Goal: Transaction & Acquisition: Purchase product/service

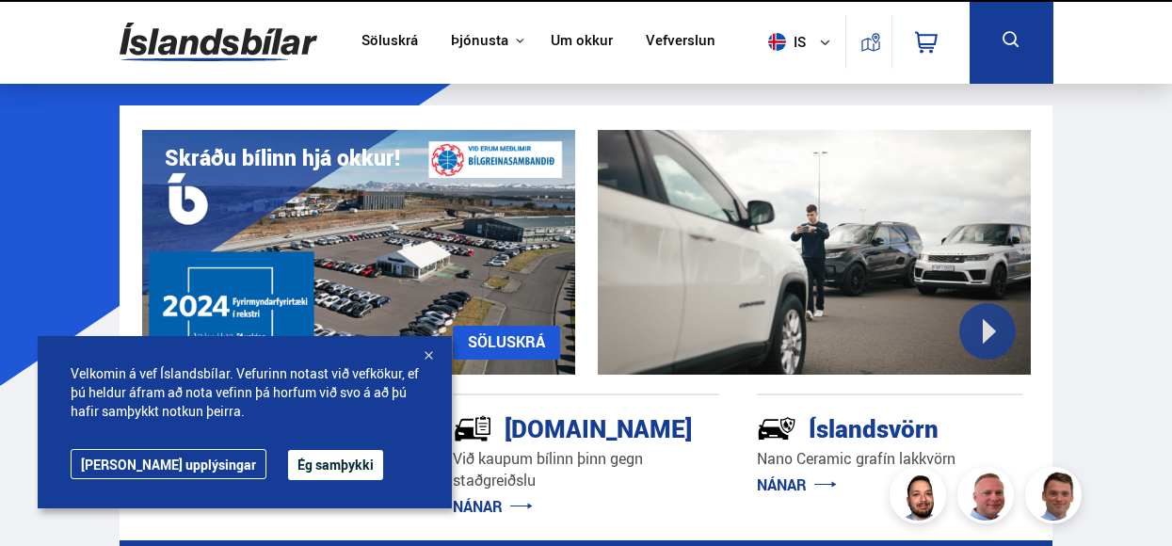
scroll to position [622, 0]
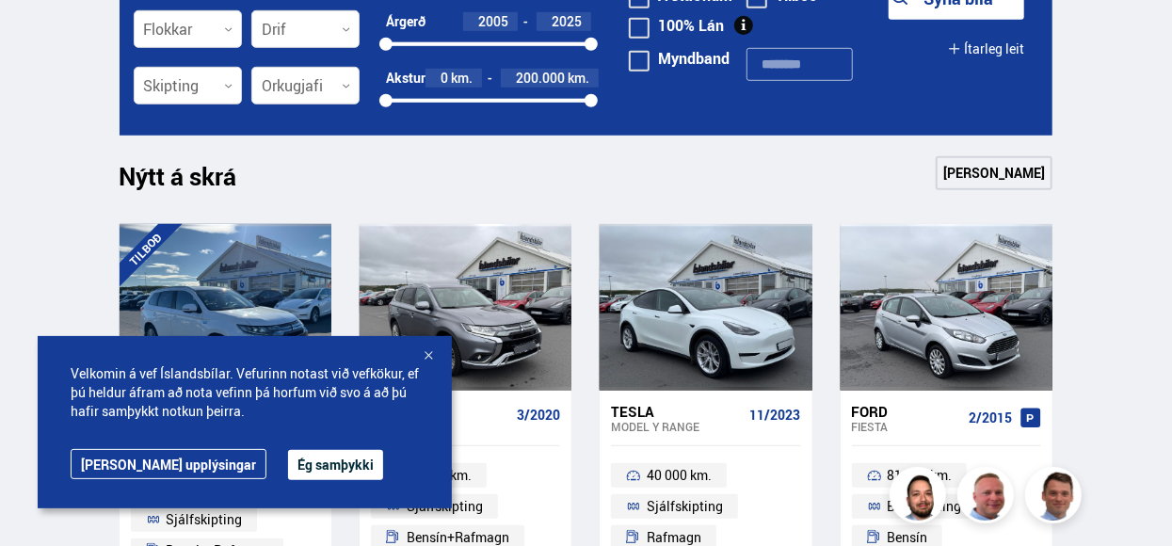
drag, startPoint x: 0, startPoint y: 0, endPoint x: 263, endPoint y: 463, distance: 532.3
click at [288, 463] on button "Ég samþykki" at bounding box center [335, 465] width 95 height 30
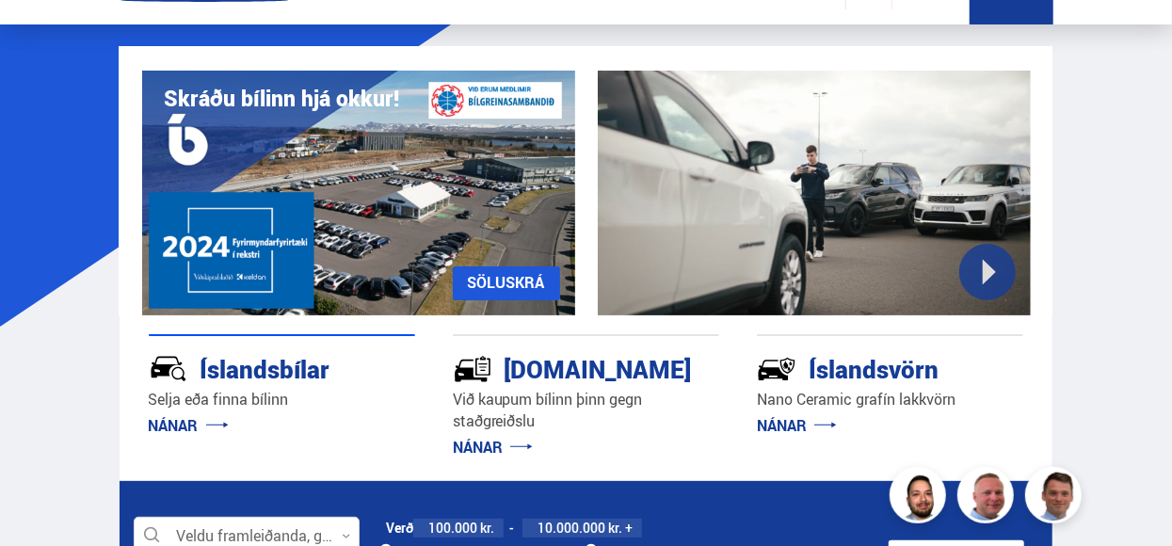
scroll to position [376, 0]
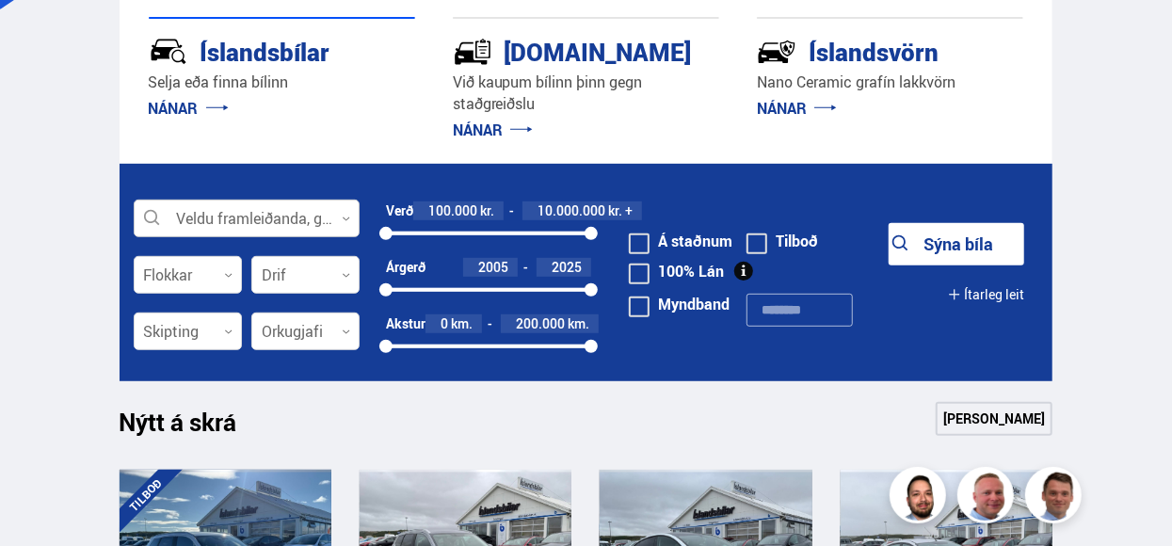
click at [311, 215] on div at bounding box center [247, 219] width 226 height 38
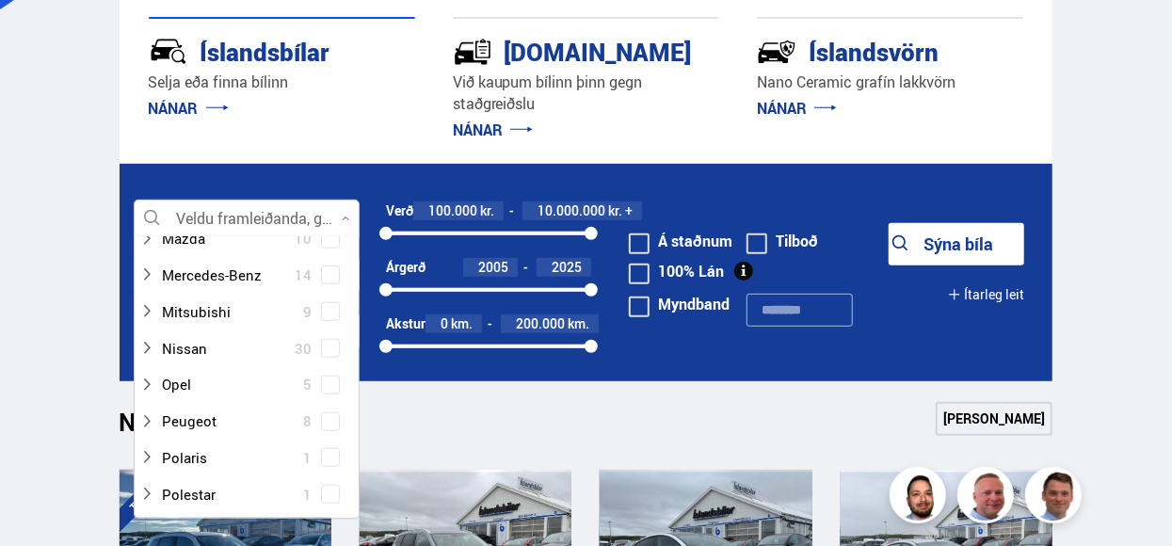
scroll to position [847, 0]
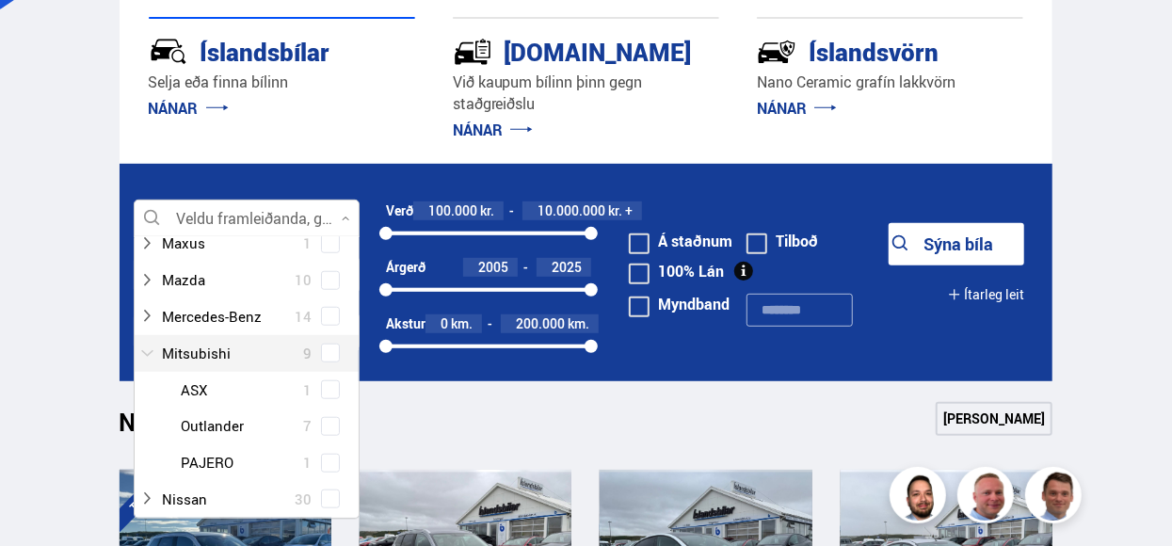
click at [254, 349] on div at bounding box center [227, 353] width 177 height 27
click at [327, 463] on span at bounding box center [331, 463] width 8 height 8
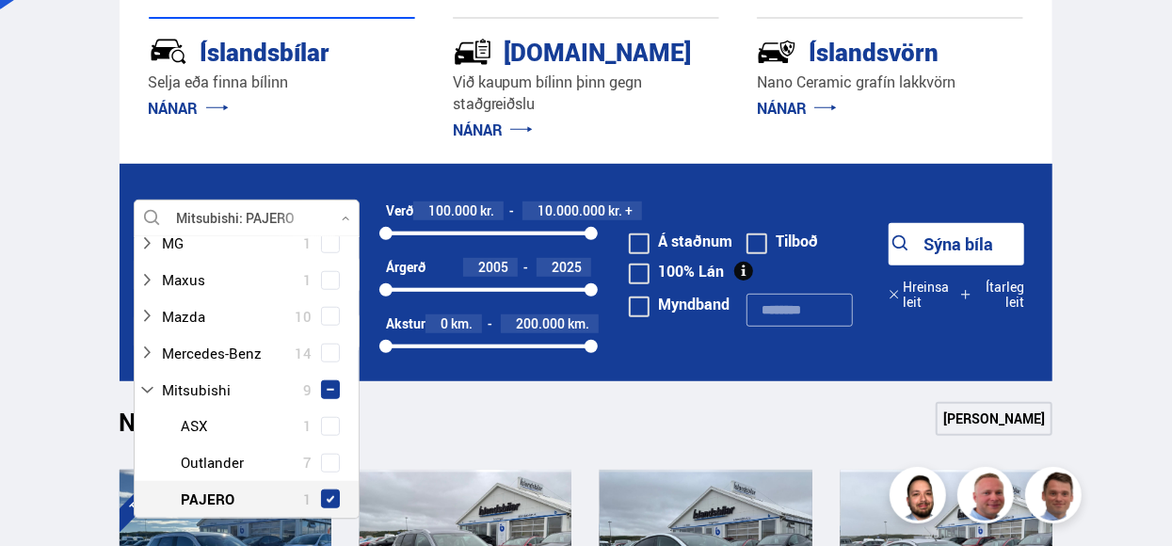
scroll to position [884, 0]
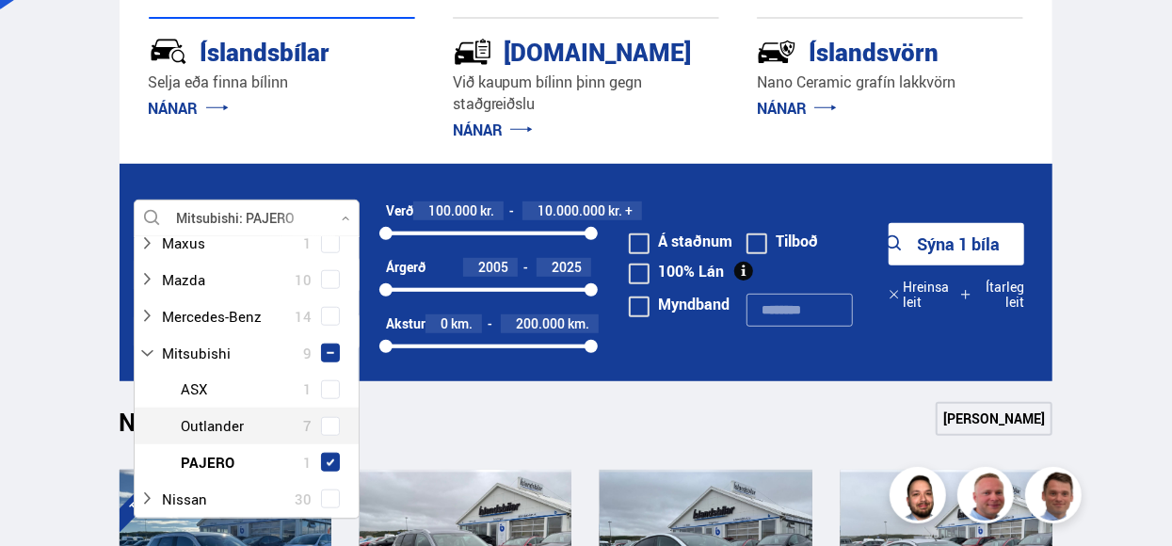
click at [997, 249] on button "Sýna 1 bíla" at bounding box center [956, 244] width 136 height 42
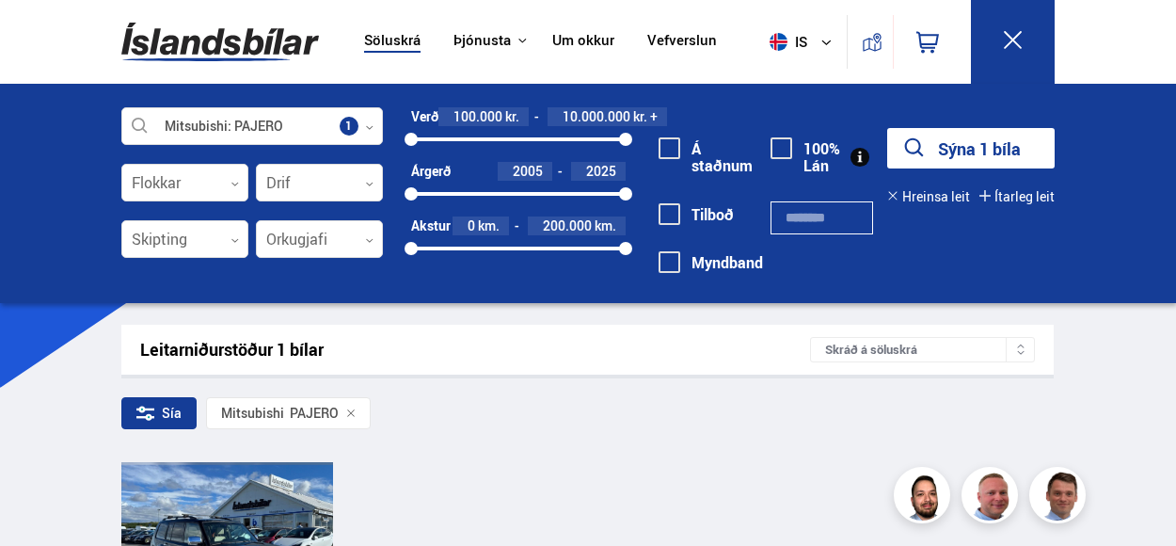
click at [580, 343] on div "Leitarniðurstöður 1 bílar" at bounding box center [475, 350] width 670 height 20
click at [567, 407] on div "Sía Mitsubishi PAJERO" at bounding box center [587, 417] width 933 height 40
drag, startPoint x: 483, startPoint y: 445, endPoint x: 447, endPoint y: 366, distance: 86.8
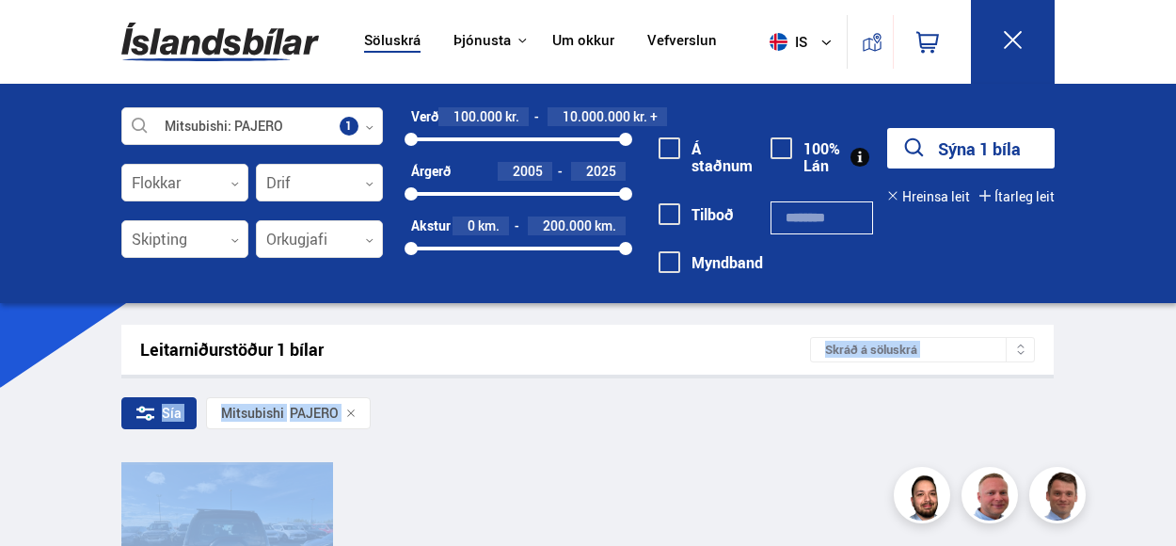
click at [283, 492] on div at bounding box center [269, 545] width 42 height 167
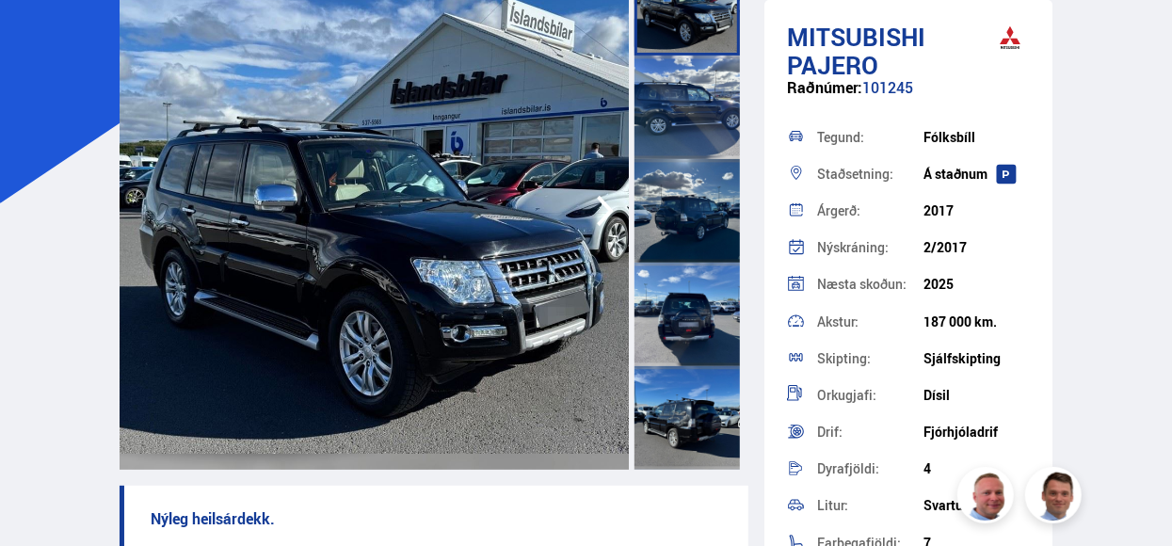
scroll to position [188, 0]
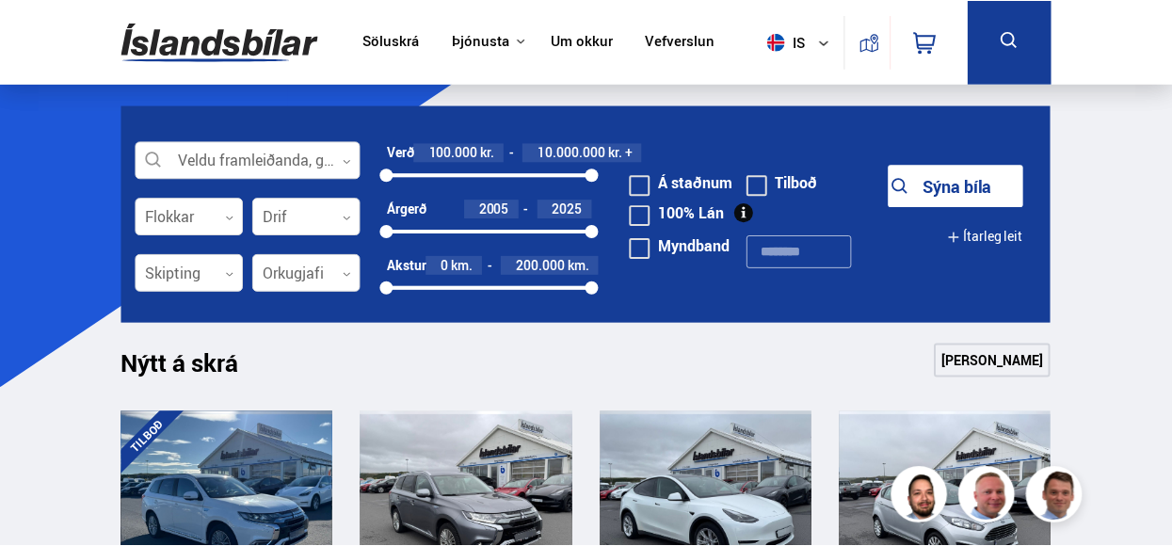
scroll to position [157, 0]
